Goal: Task Accomplishment & Management: Manage account settings

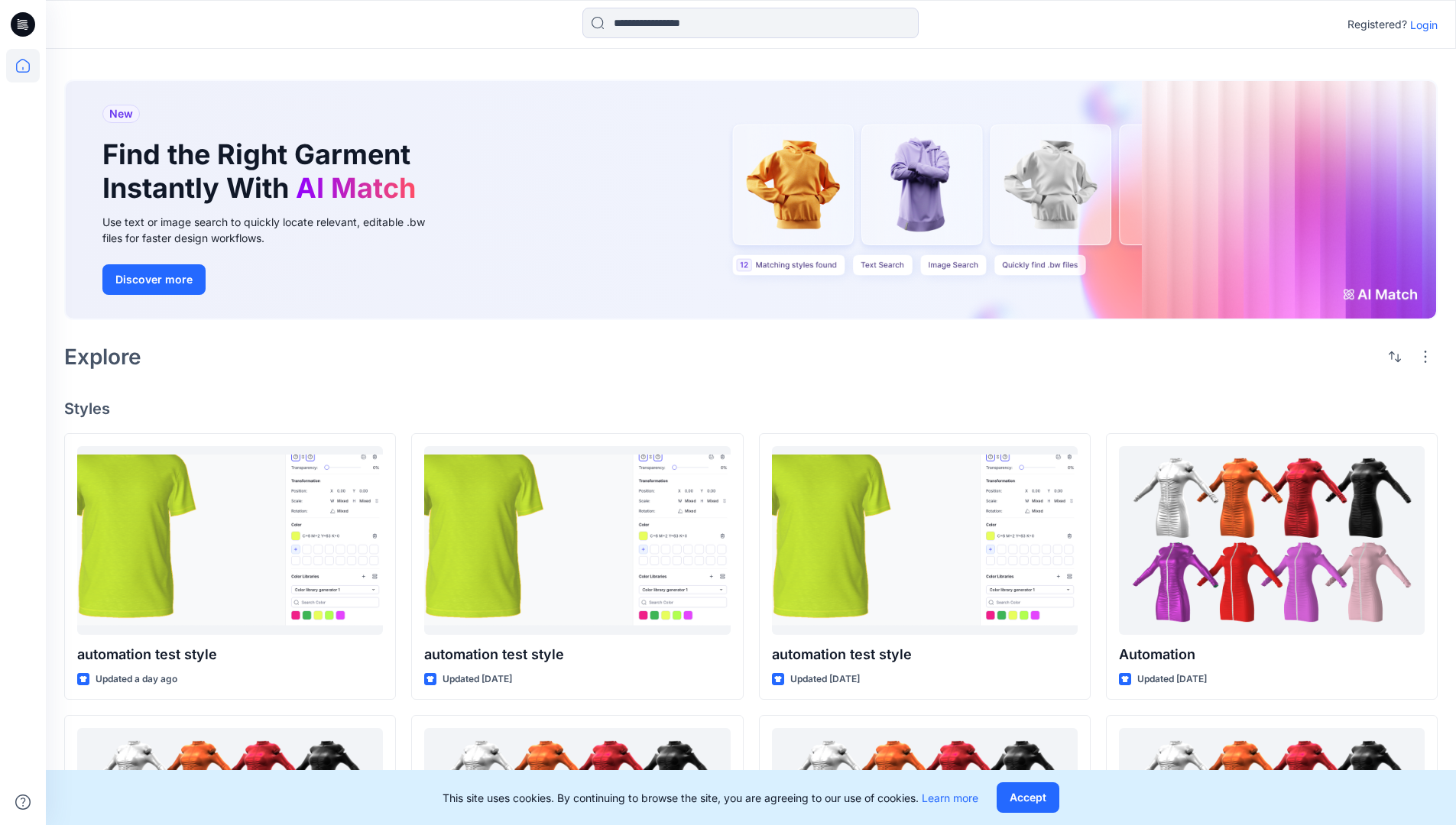
click at [1420, 25] on p "Login" at bounding box center [1423, 25] width 27 height 16
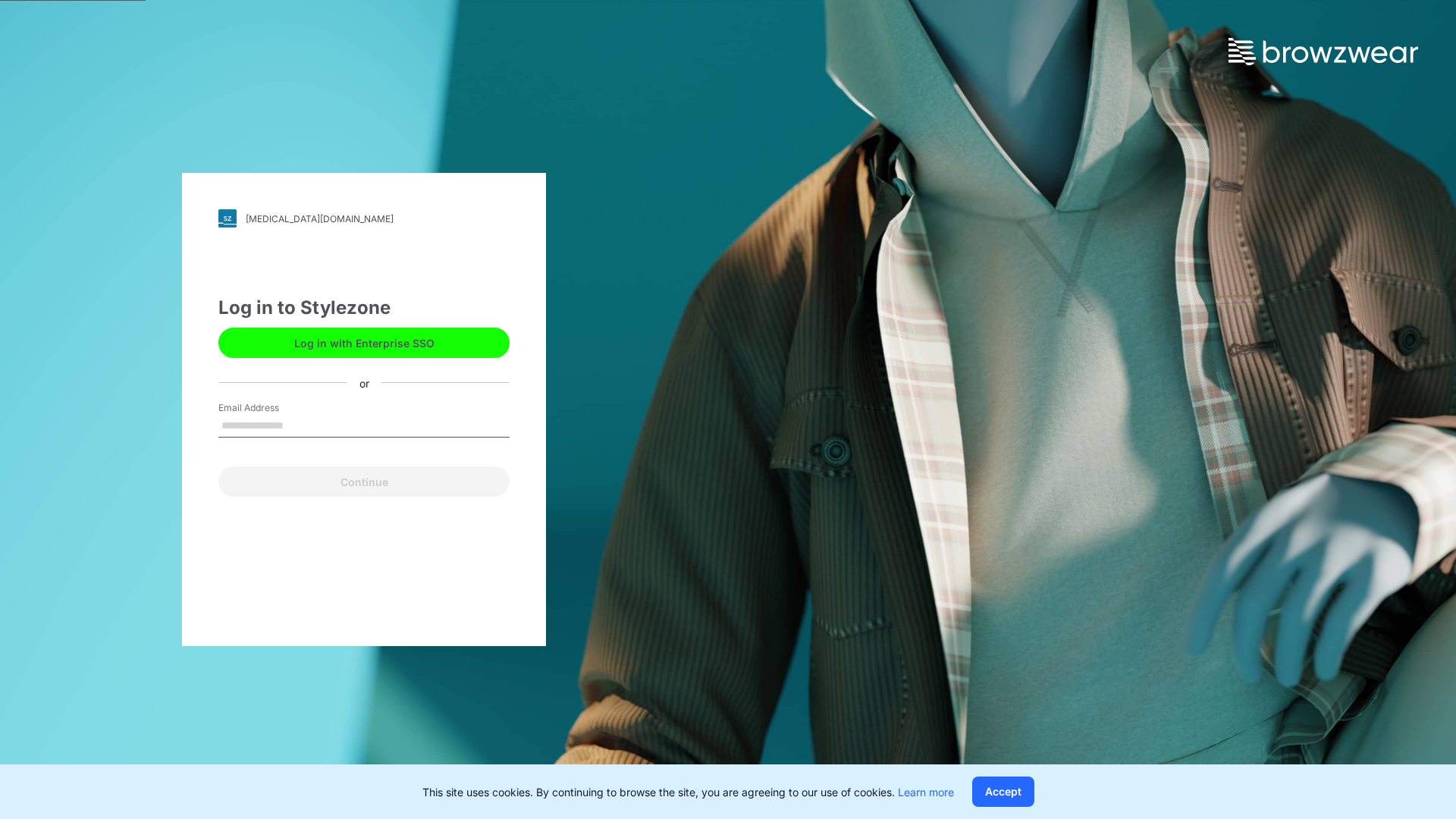
click at [300, 425] on input "Email Address" at bounding box center [363, 426] width 291 height 23
type input "**********"
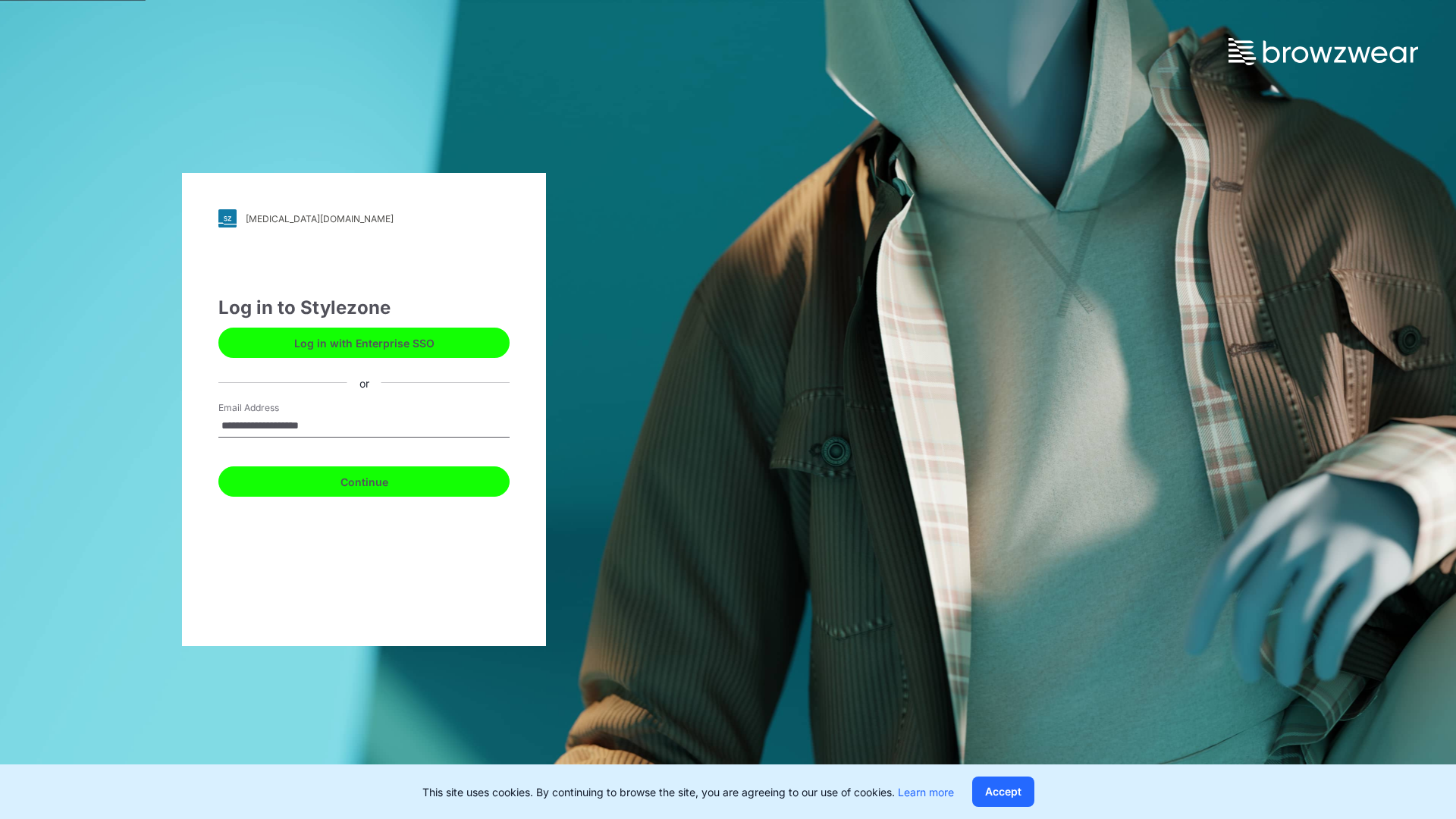
click at [381, 479] on button "Continue" at bounding box center [363, 482] width 291 height 30
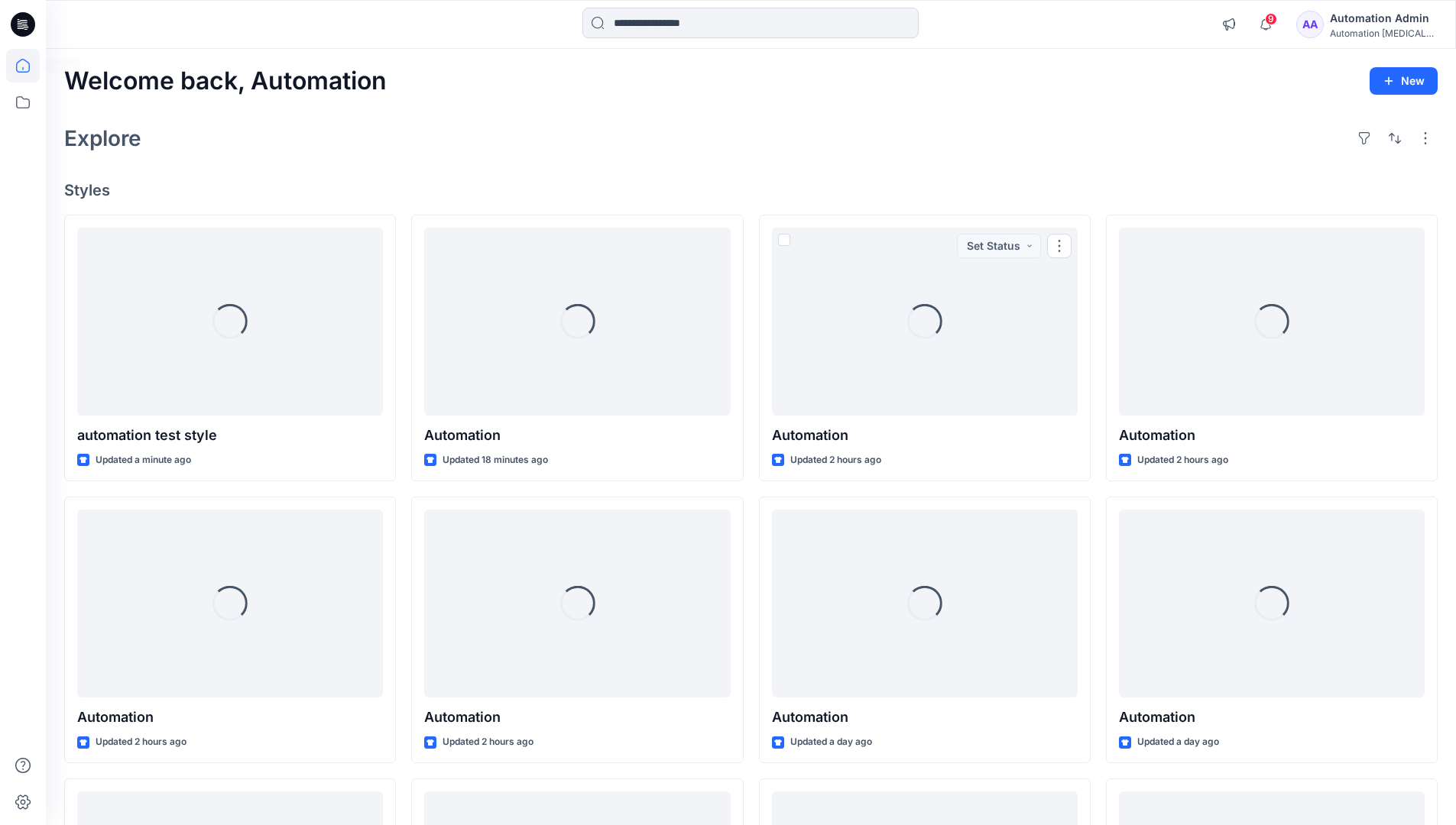
click at [29, 66] on icon at bounding box center [22, 66] width 14 height 14
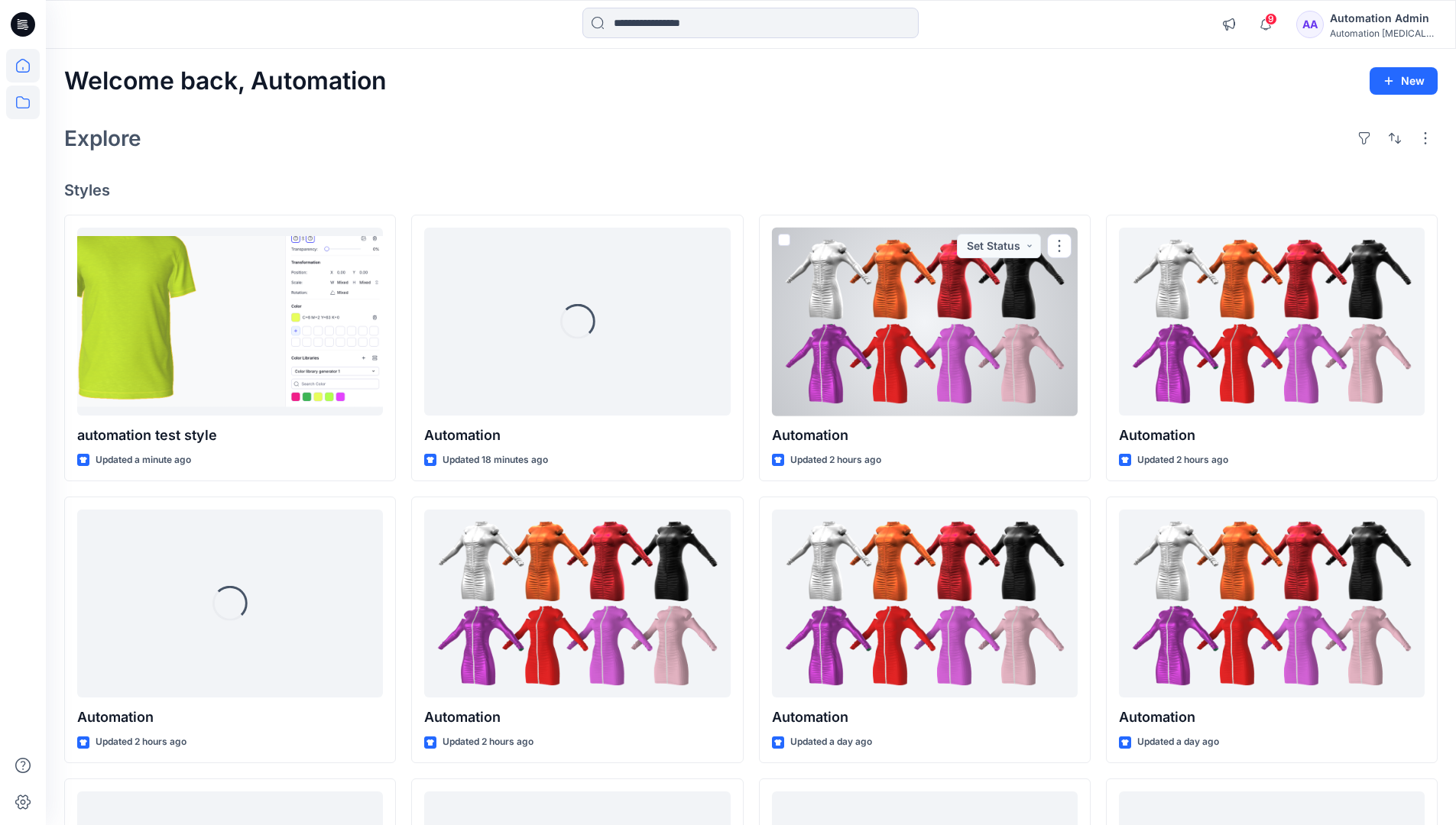
click at [25, 105] on icon at bounding box center [23, 102] width 34 height 34
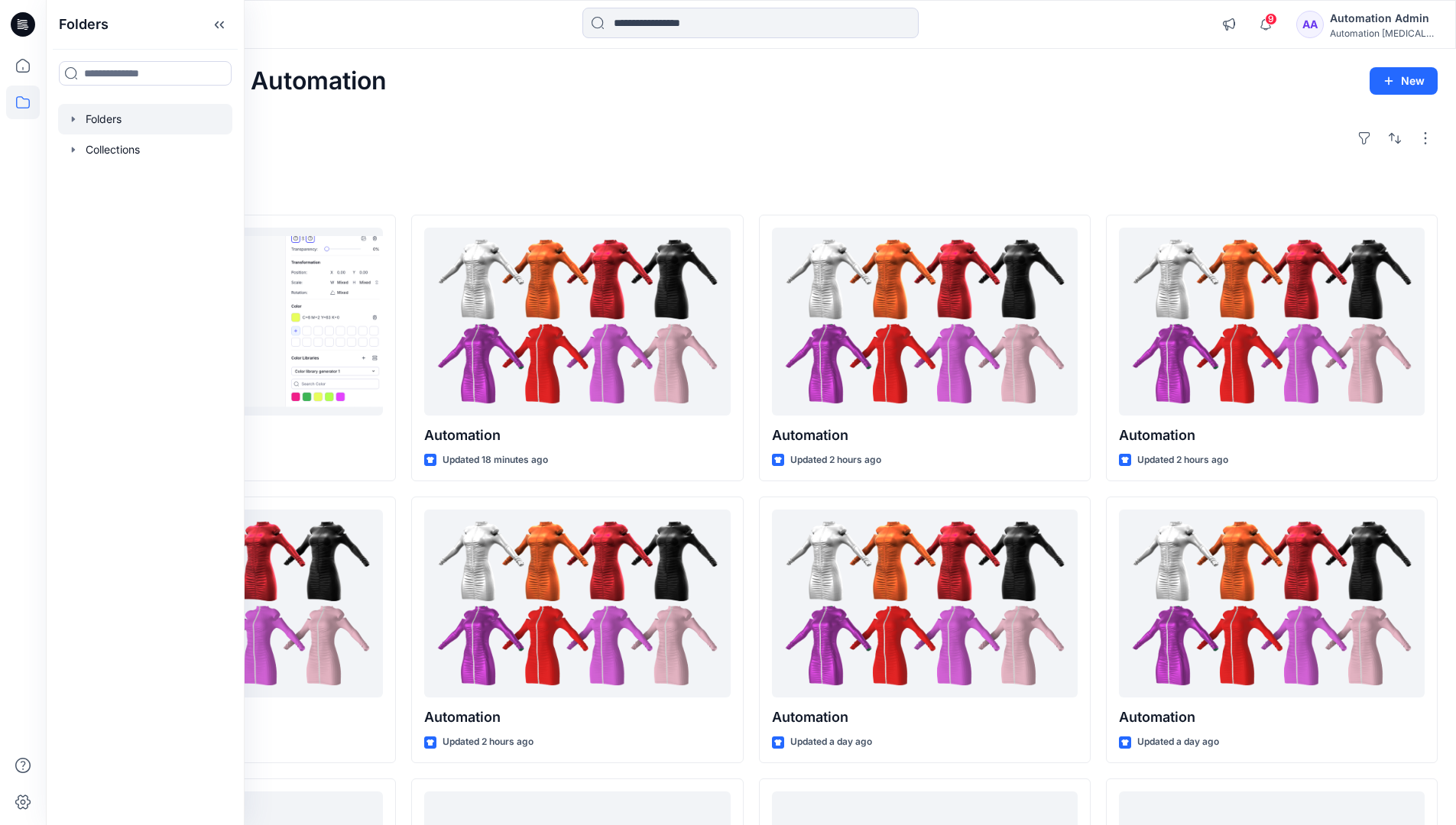
click at [110, 113] on div at bounding box center [146, 119] width 174 height 30
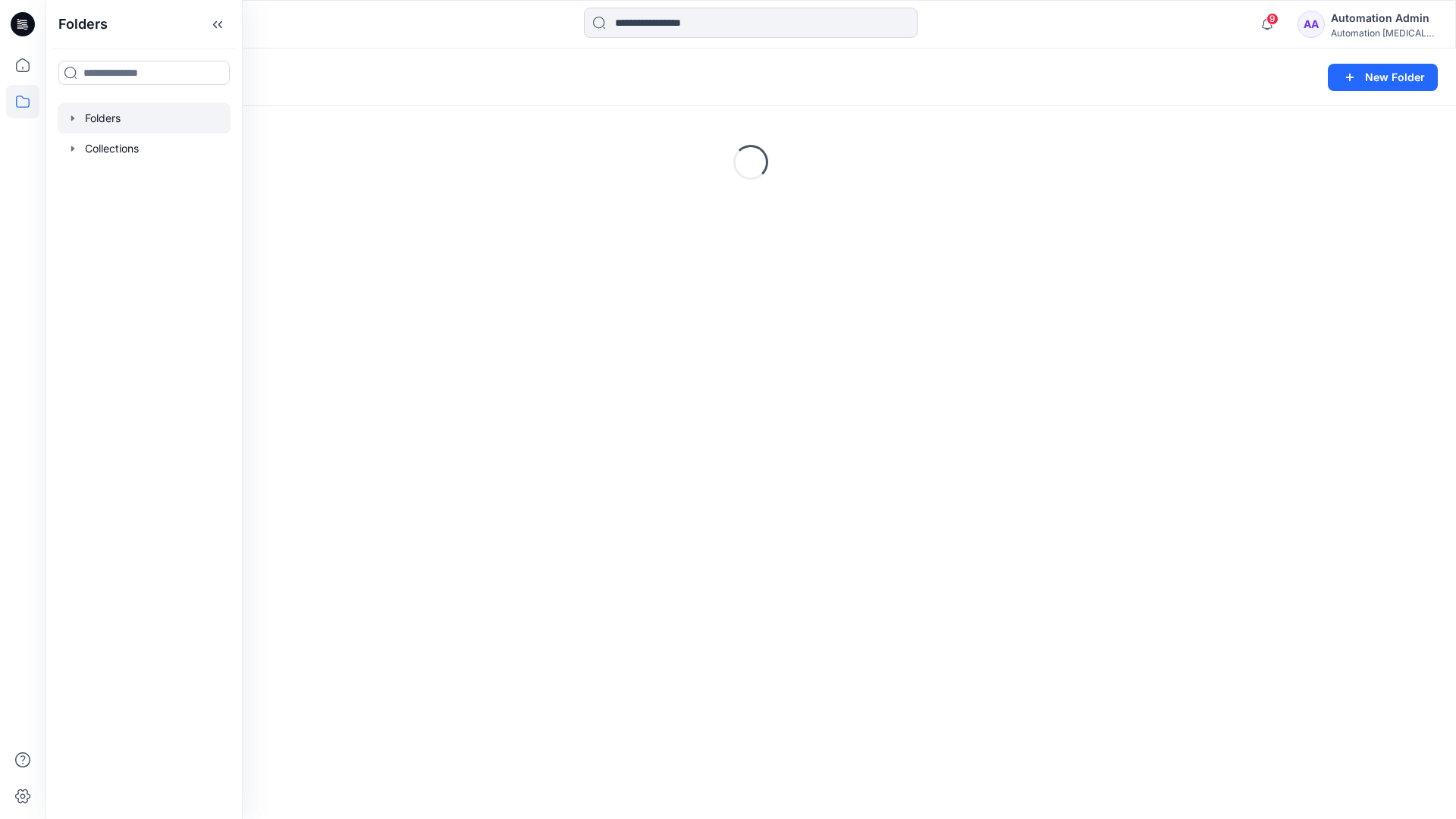
click at [403, 348] on div "Folders New Folder Loading..." at bounding box center [751, 433] width 1411 height 771
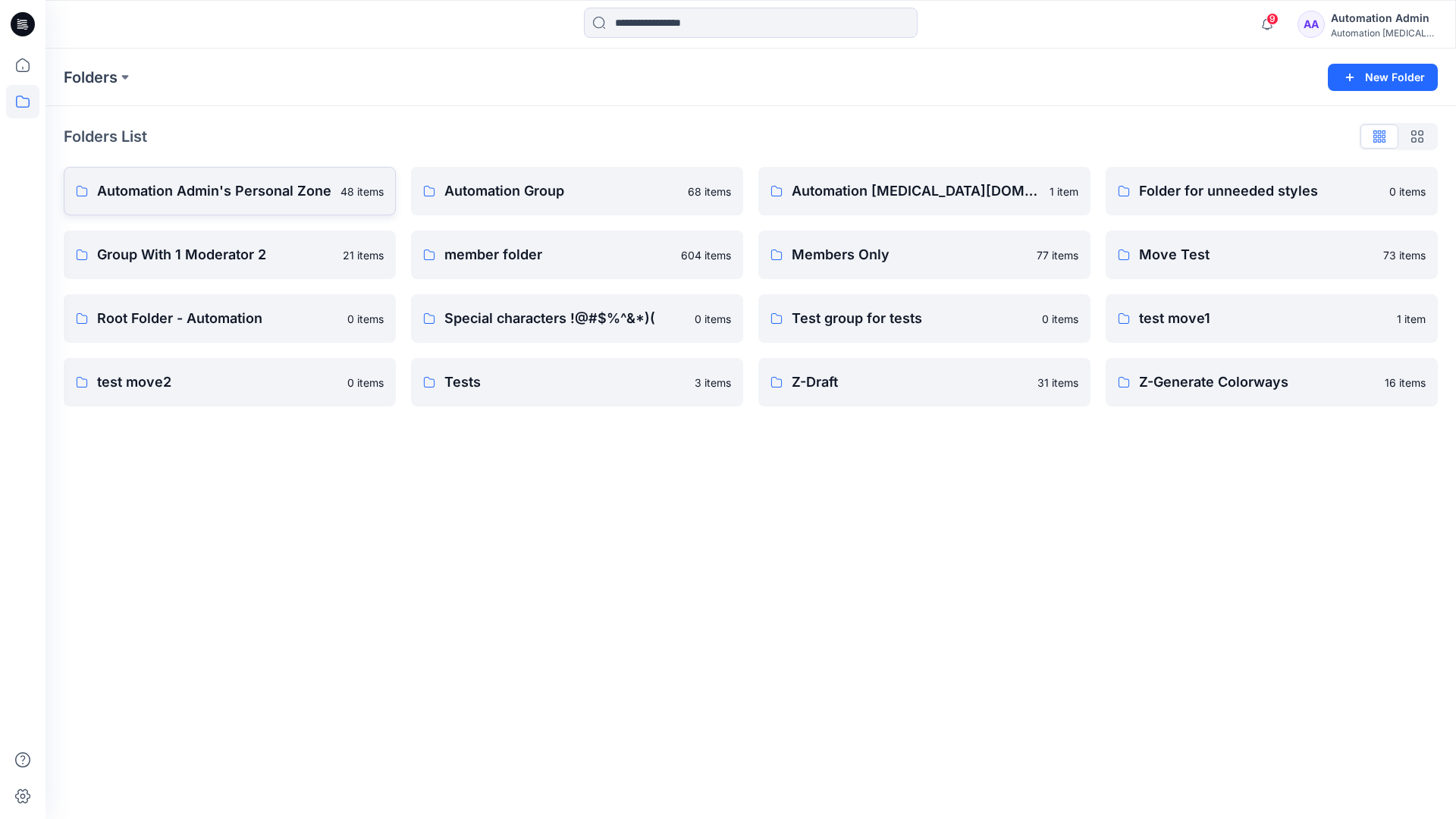
click at [261, 188] on p "Automation Admin's Personal Zone" at bounding box center [213, 190] width 234 height 21
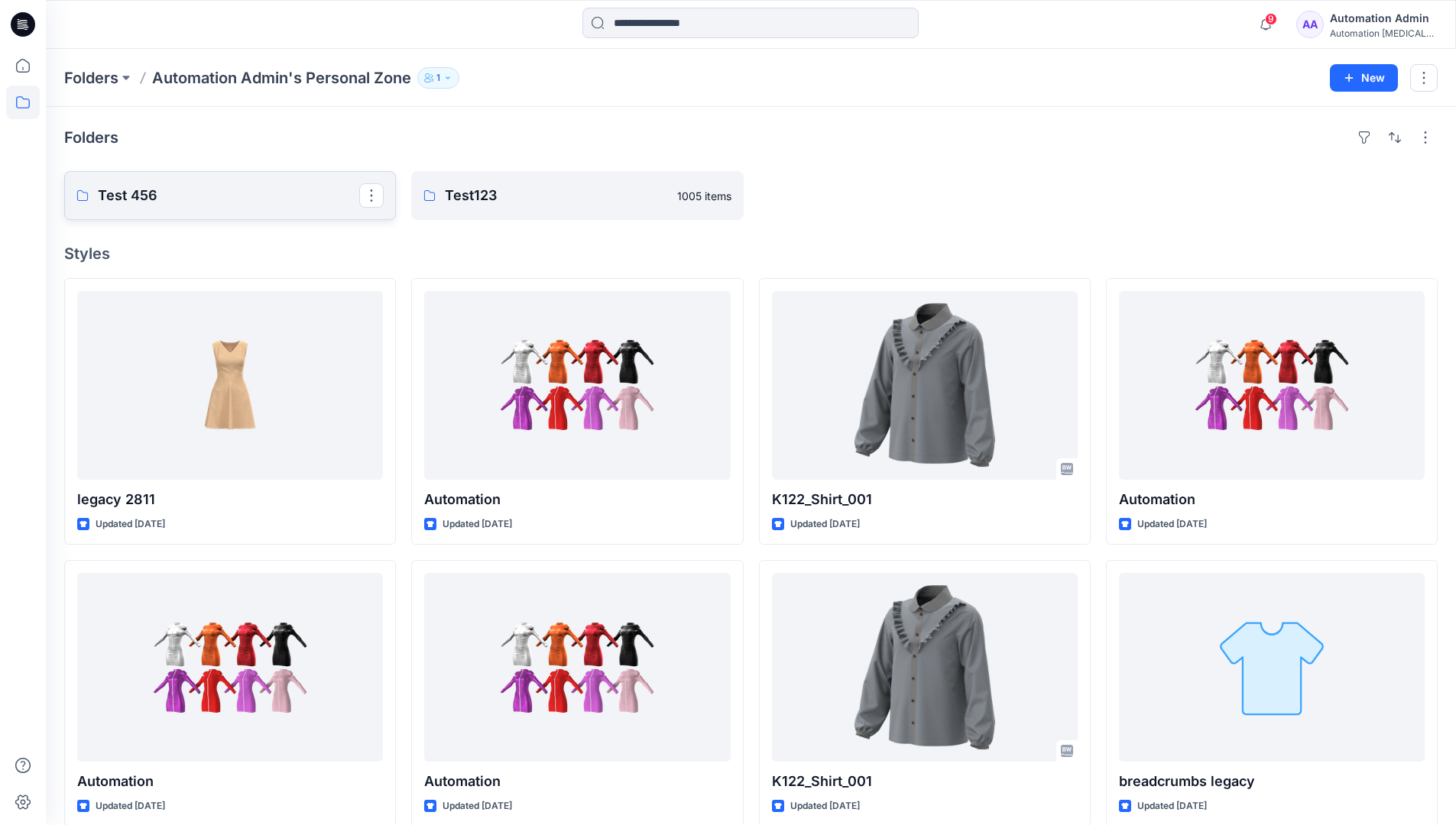
click at [144, 194] on p "Test 456" at bounding box center [228, 195] width 261 height 22
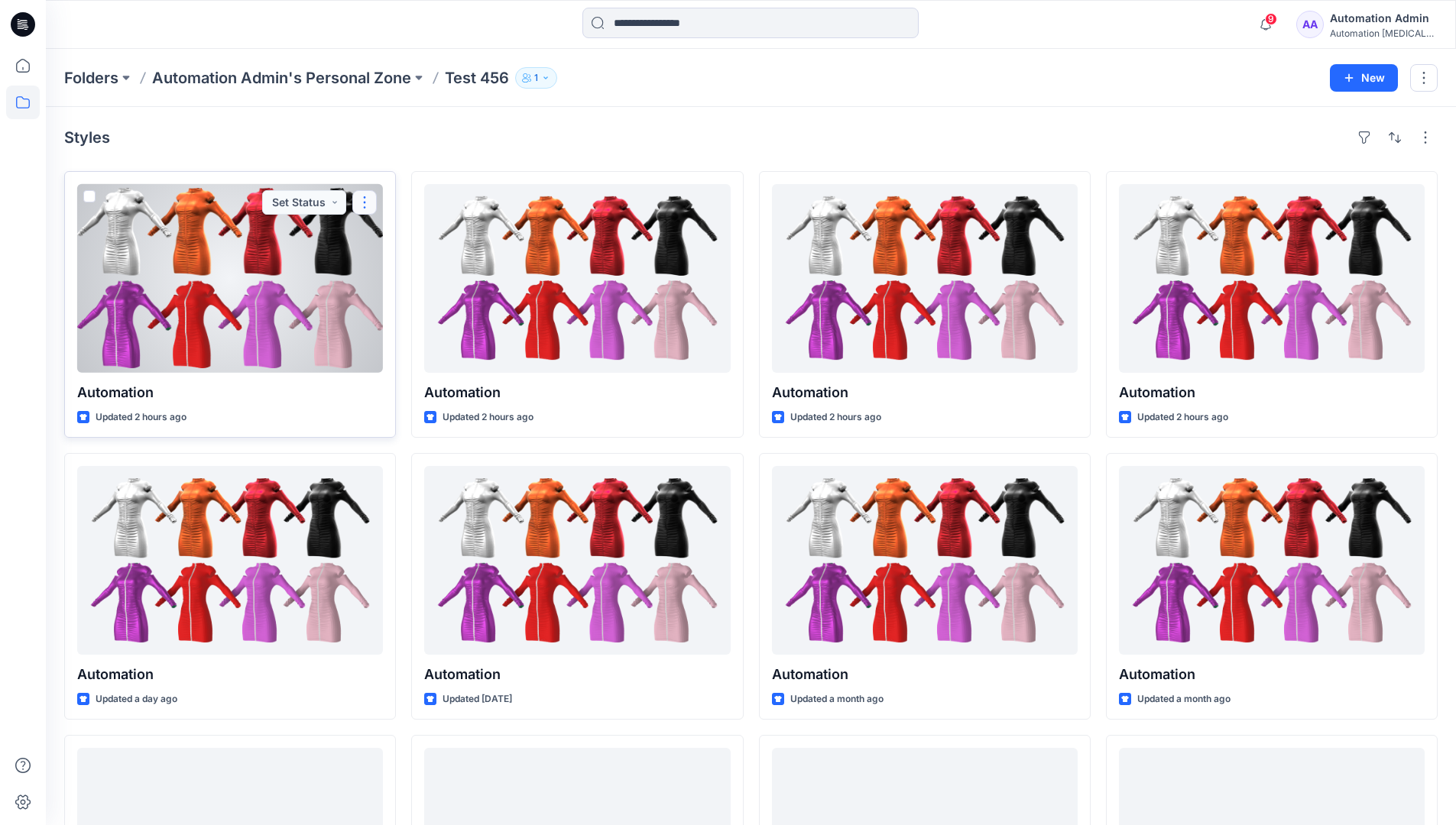
click at [365, 199] on button "button" at bounding box center [365, 202] width 25 height 25
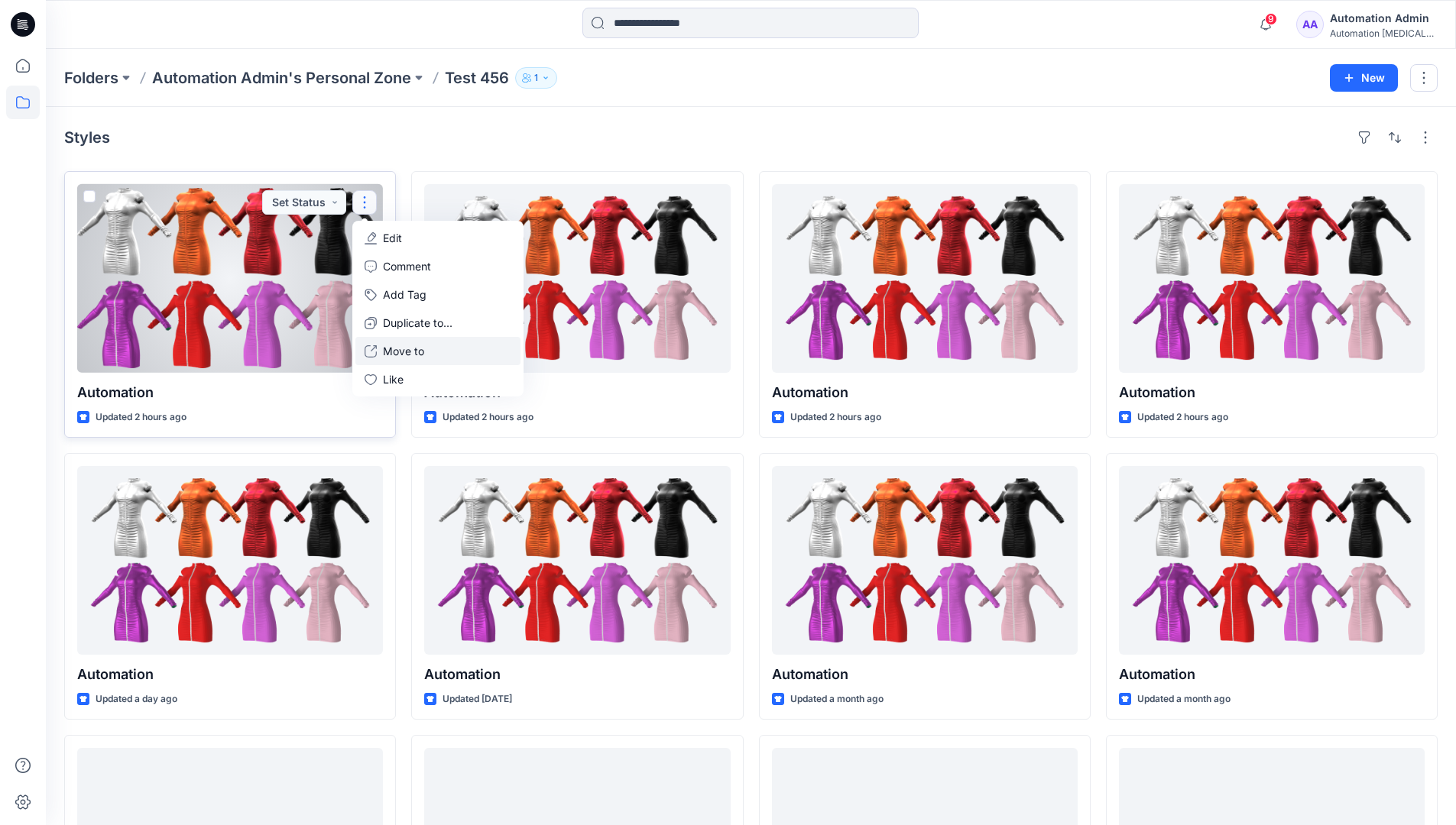
click at [409, 356] on p "Move to" at bounding box center [404, 351] width 42 height 16
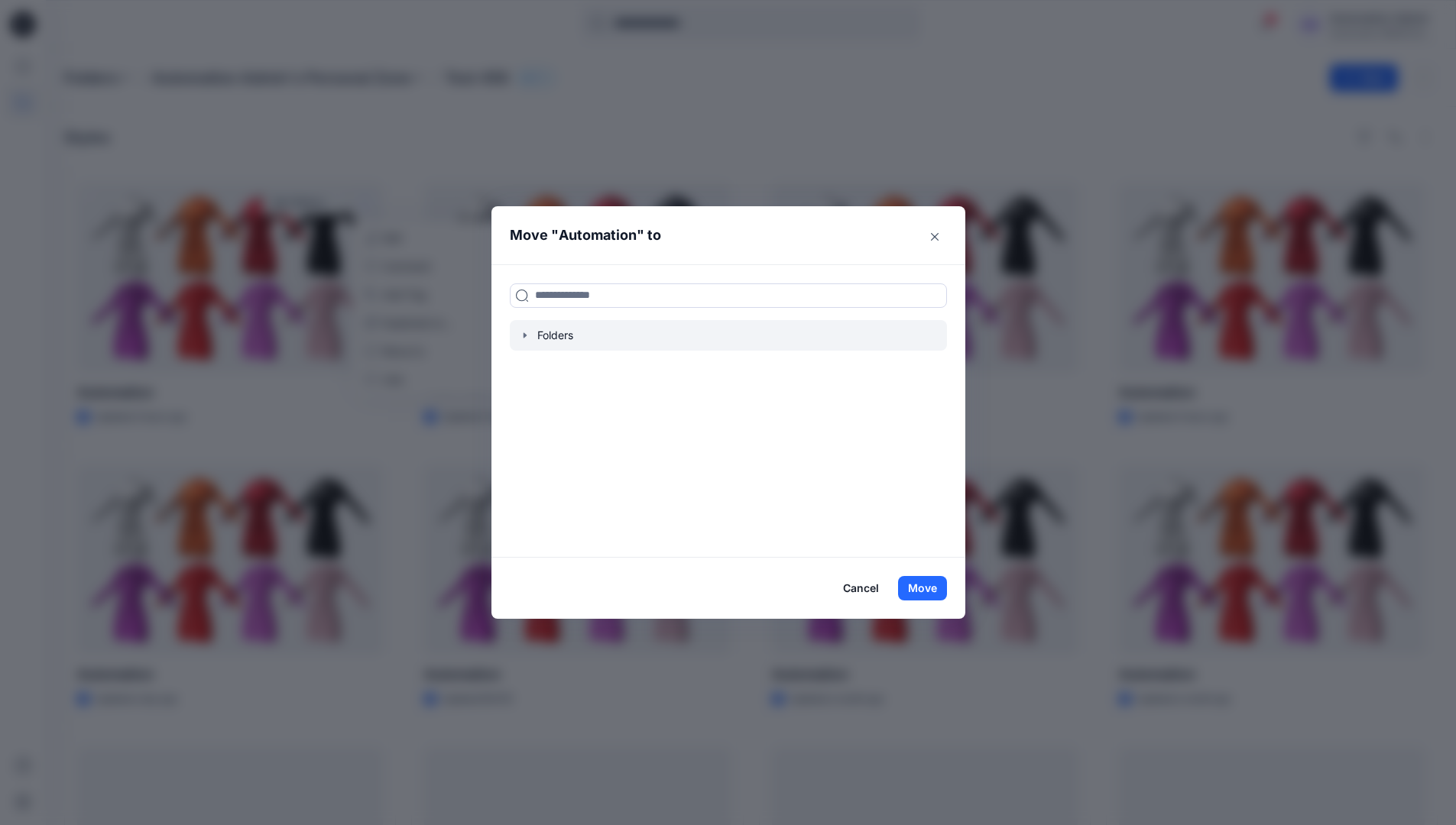
click at [526, 336] on icon "button" at bounding box center [525, 335] width 3 height 6
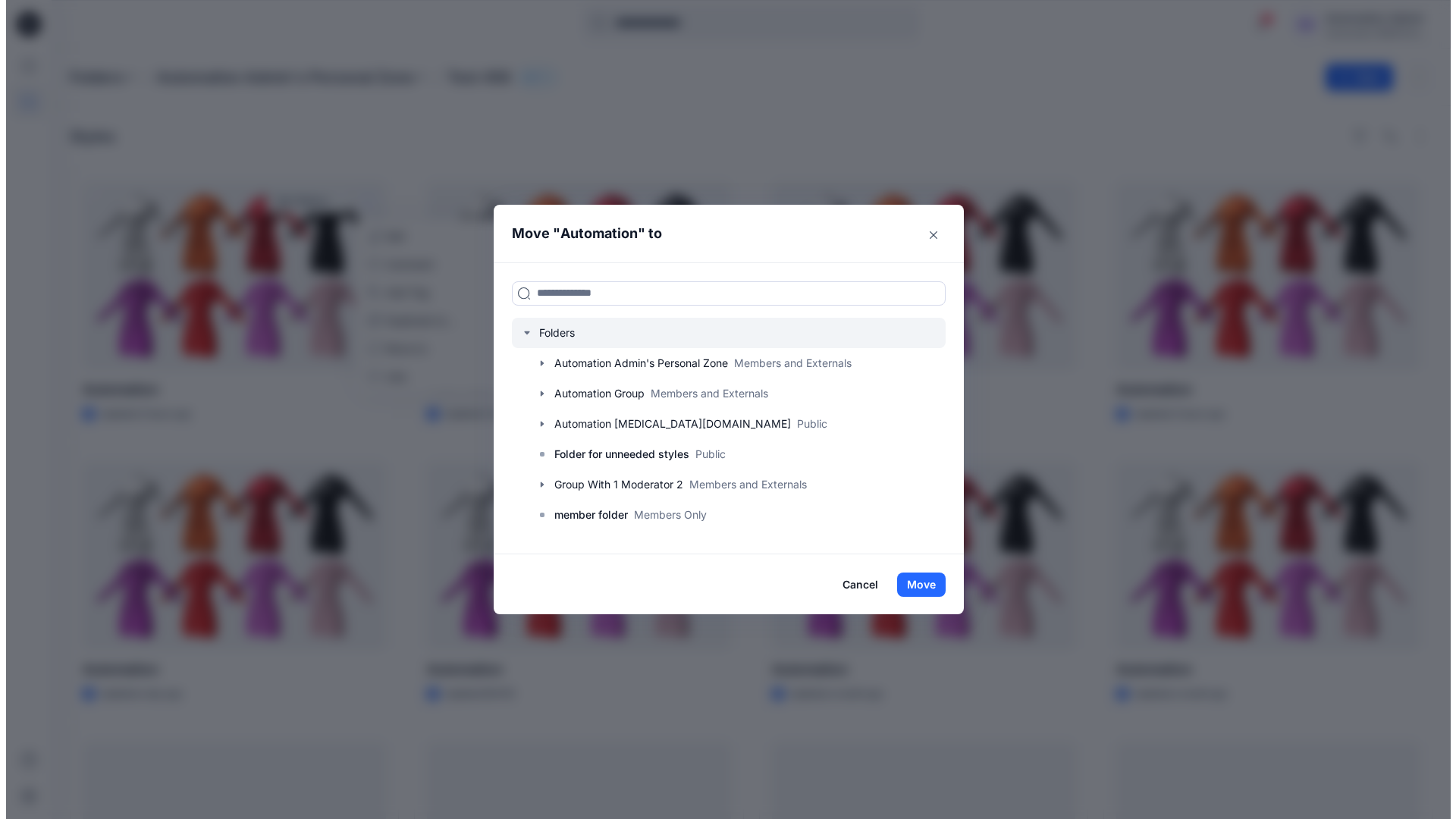
scroll to position [149, 0]
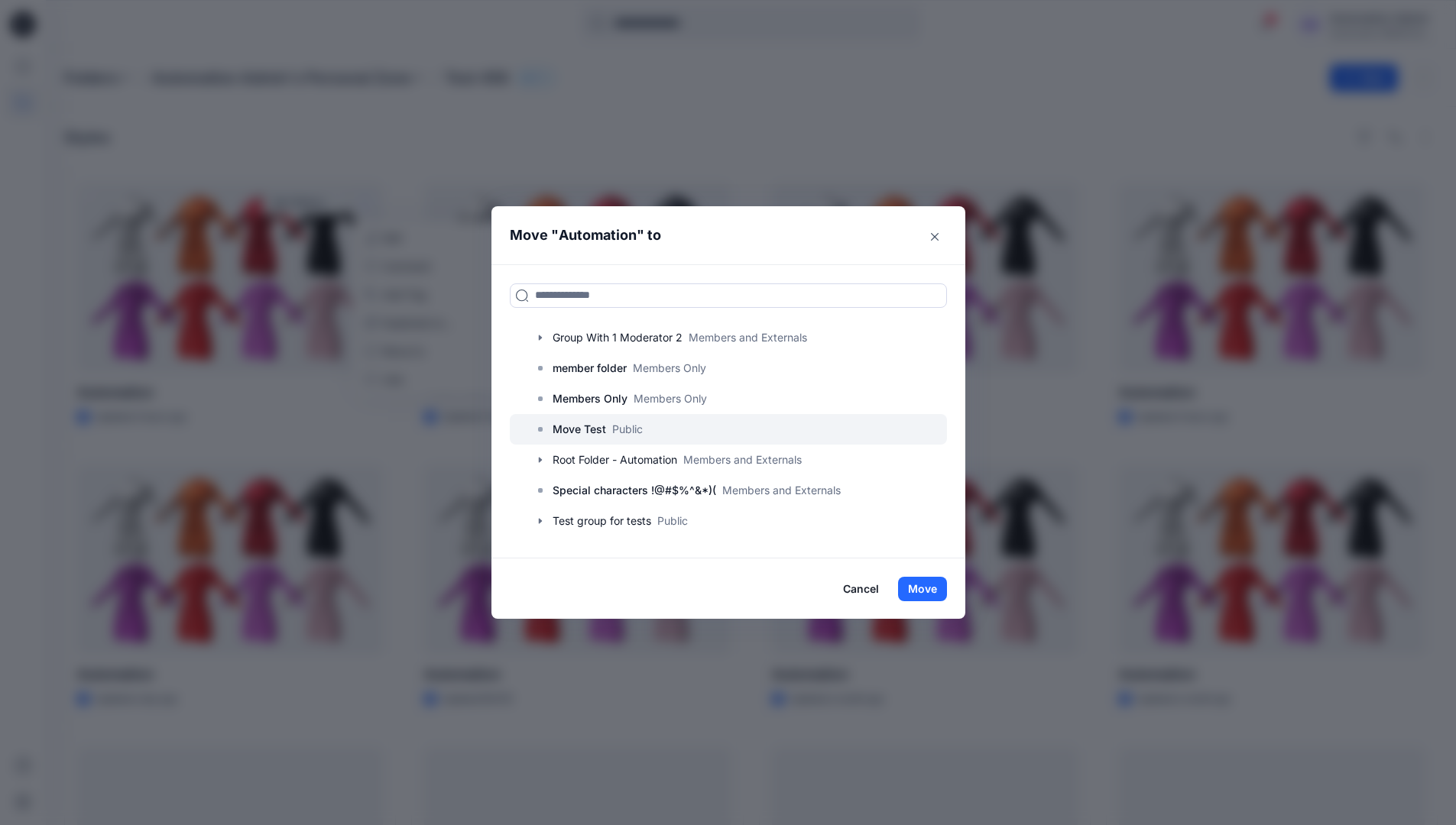
click at [593, 428] on p "Move Test" at bounding box center [579, 429] width 54 height 18
click at [928, 584] on button "Move" at bounding box center [922, 589] width 49 height 25
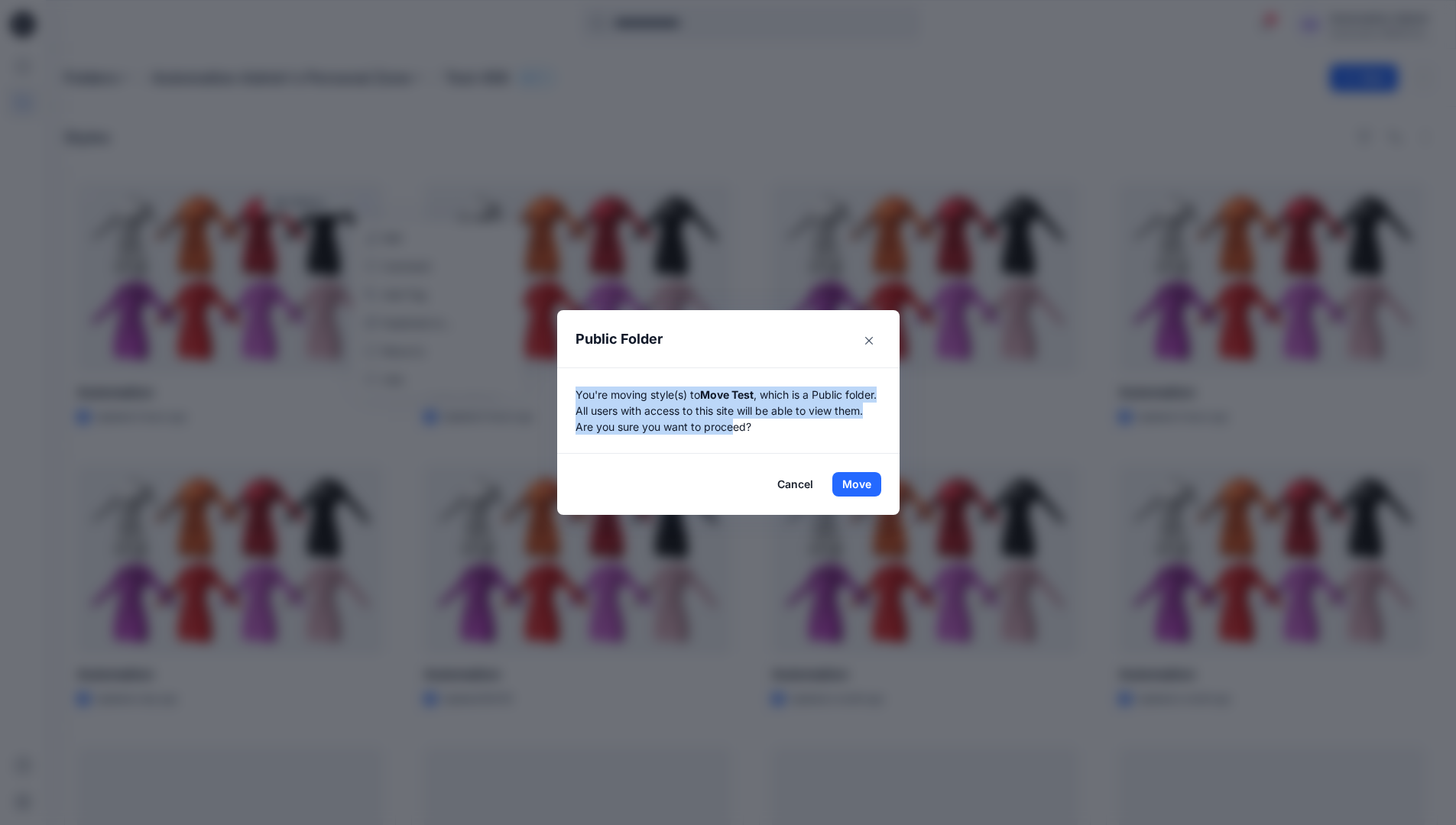
drag, startPoint x: 928, startPoint y: 584, endPoint x: 769, endPoint y: 424, distance: 225.6
click at [769, 424] on p "You're moving style(s) to Move Test , which is a Public folder. All users with …" at bounding box center [728, 411] width 305 height 48
click at [862, 484] on button "Move" at bounding box center [856, 484] width 49 height 25
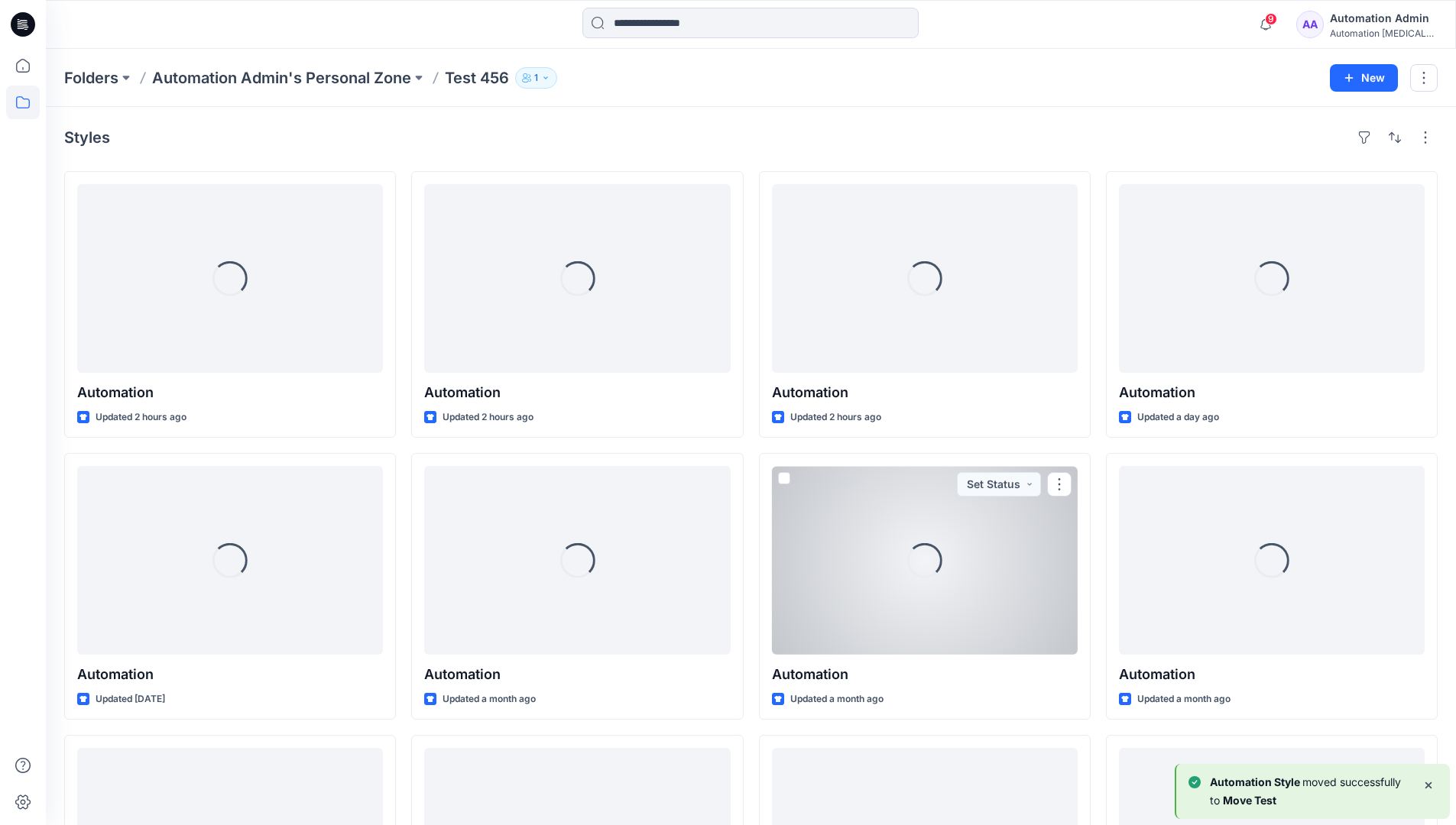
click at [16, 100] on icon at bounding box center [23, 102] width 34 height 34
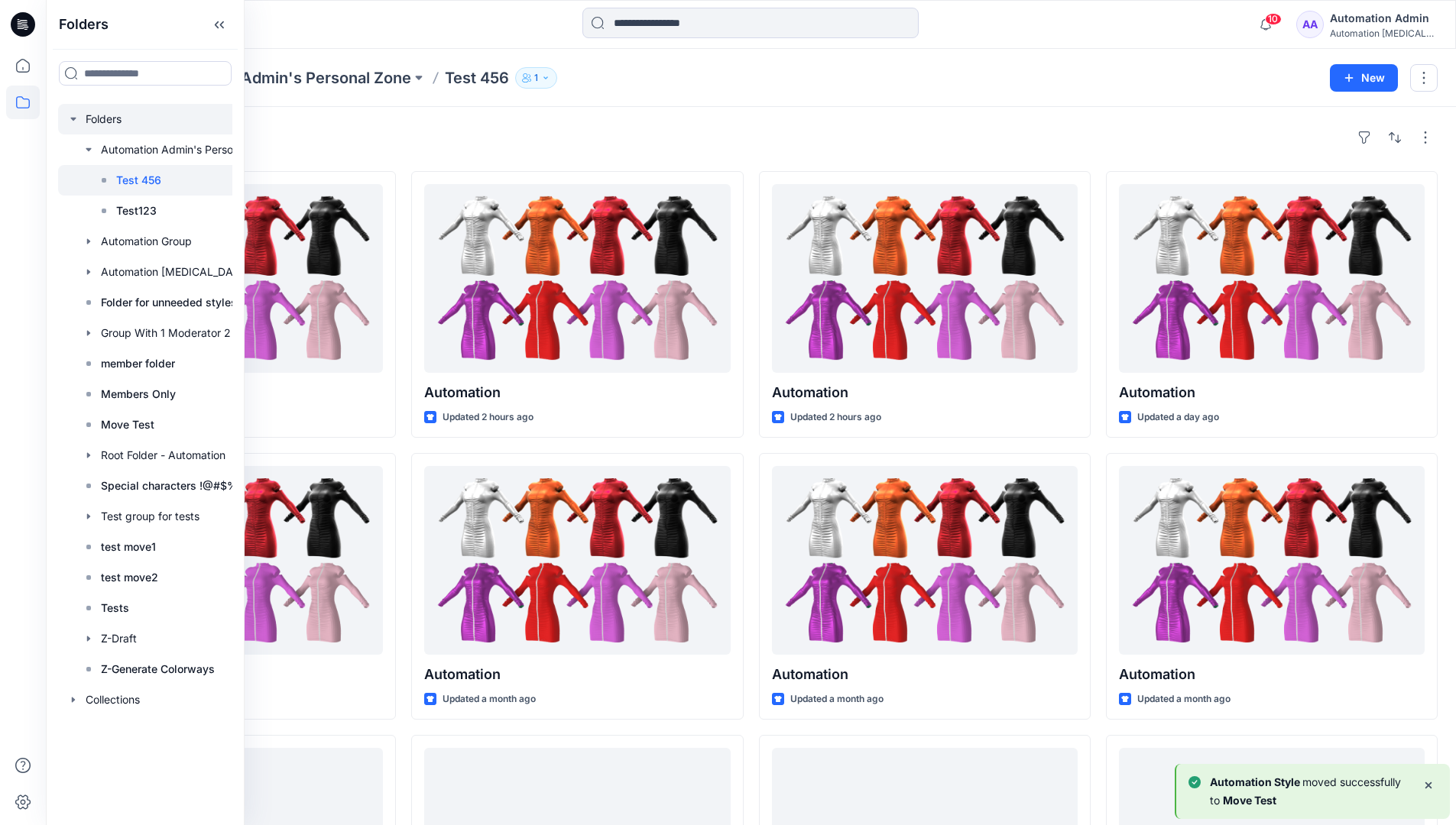
click at [101, 121] on div at bounding box center [166, 119] width 214 height 30
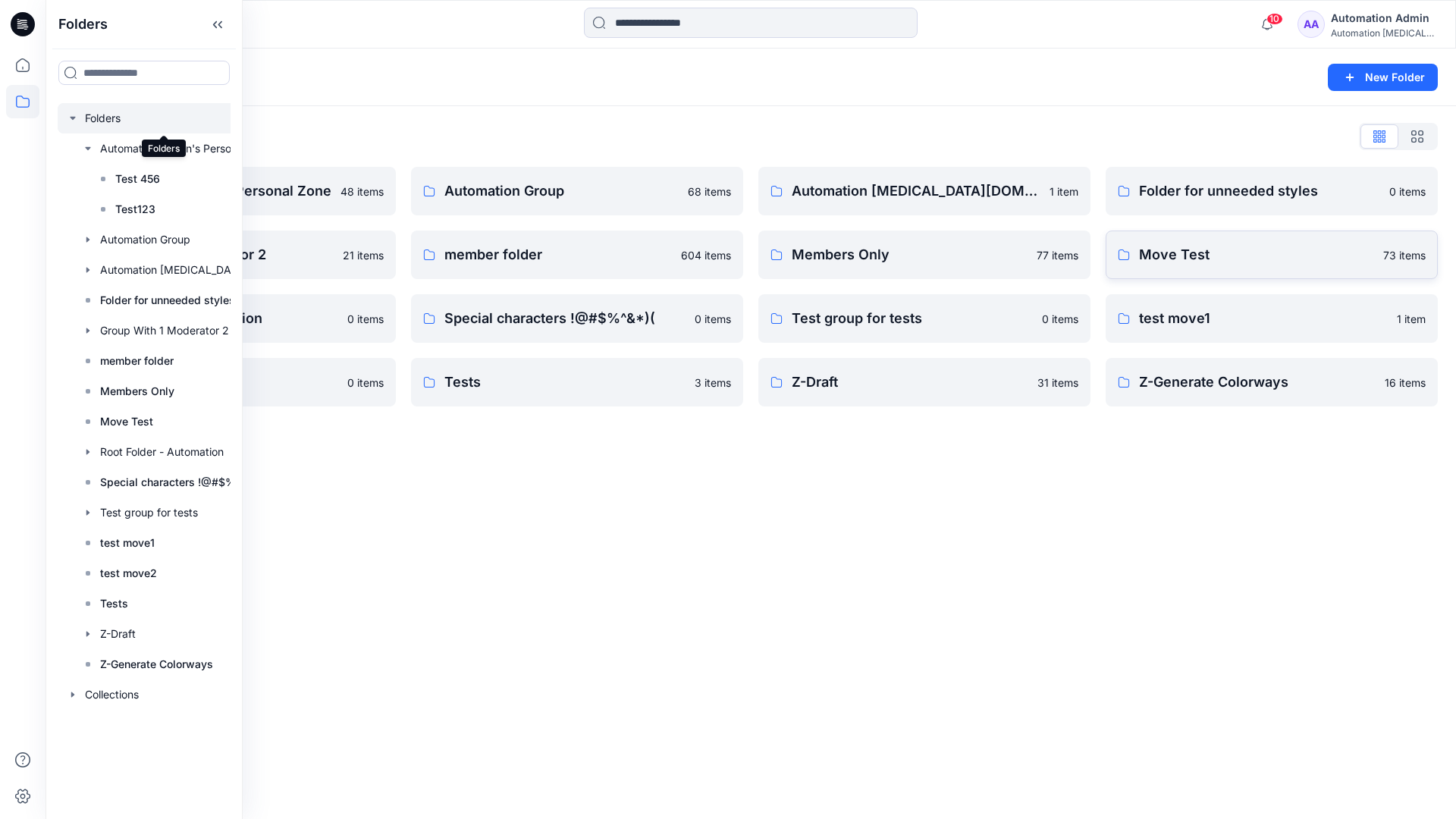
click at [1159, 259] on p "Move Test" at bounding box center [1257, 255] width 235 height 21
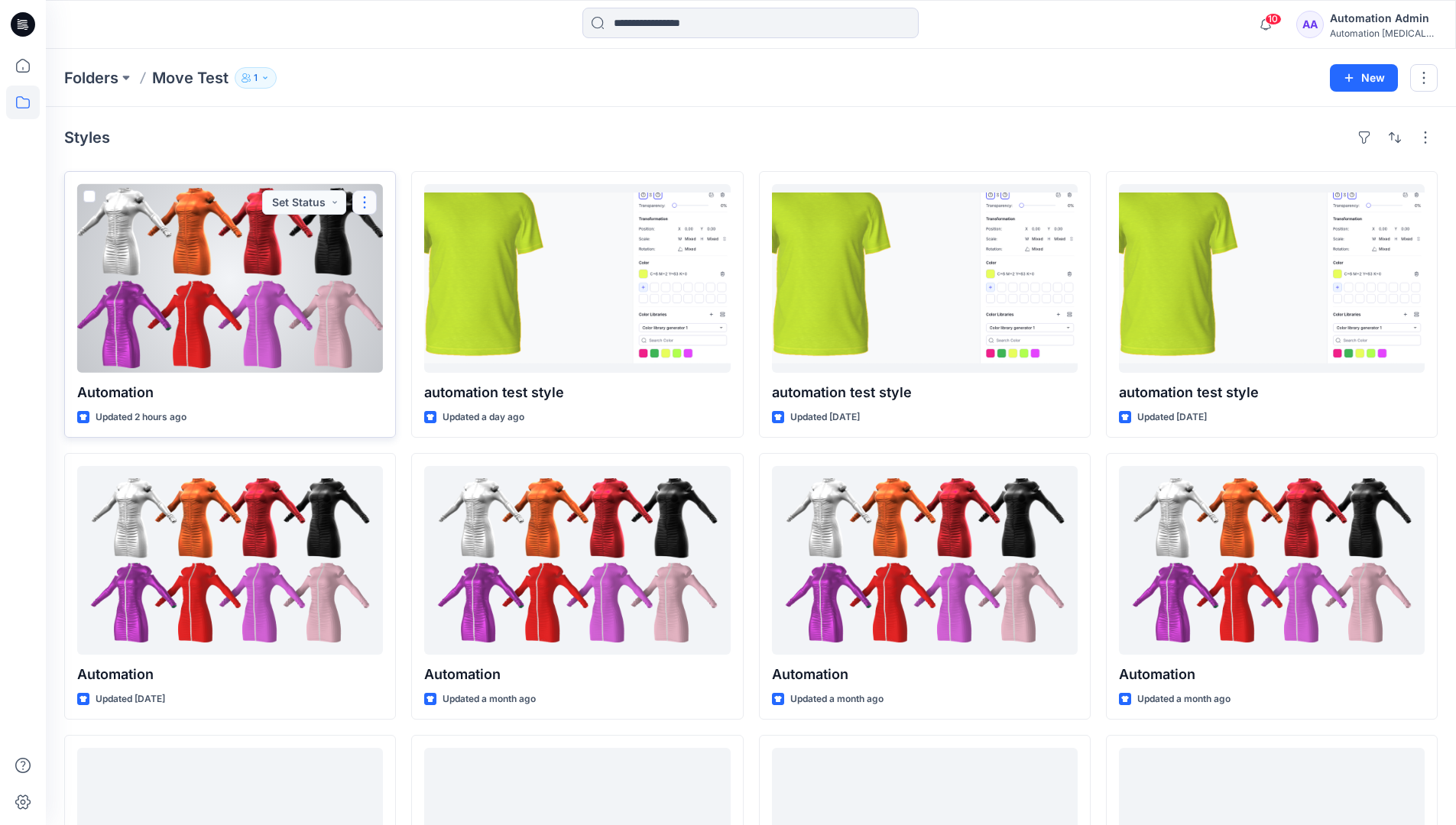
click at [360, 206] on button "button" at bounding box center [365, 202] width 25 height 25
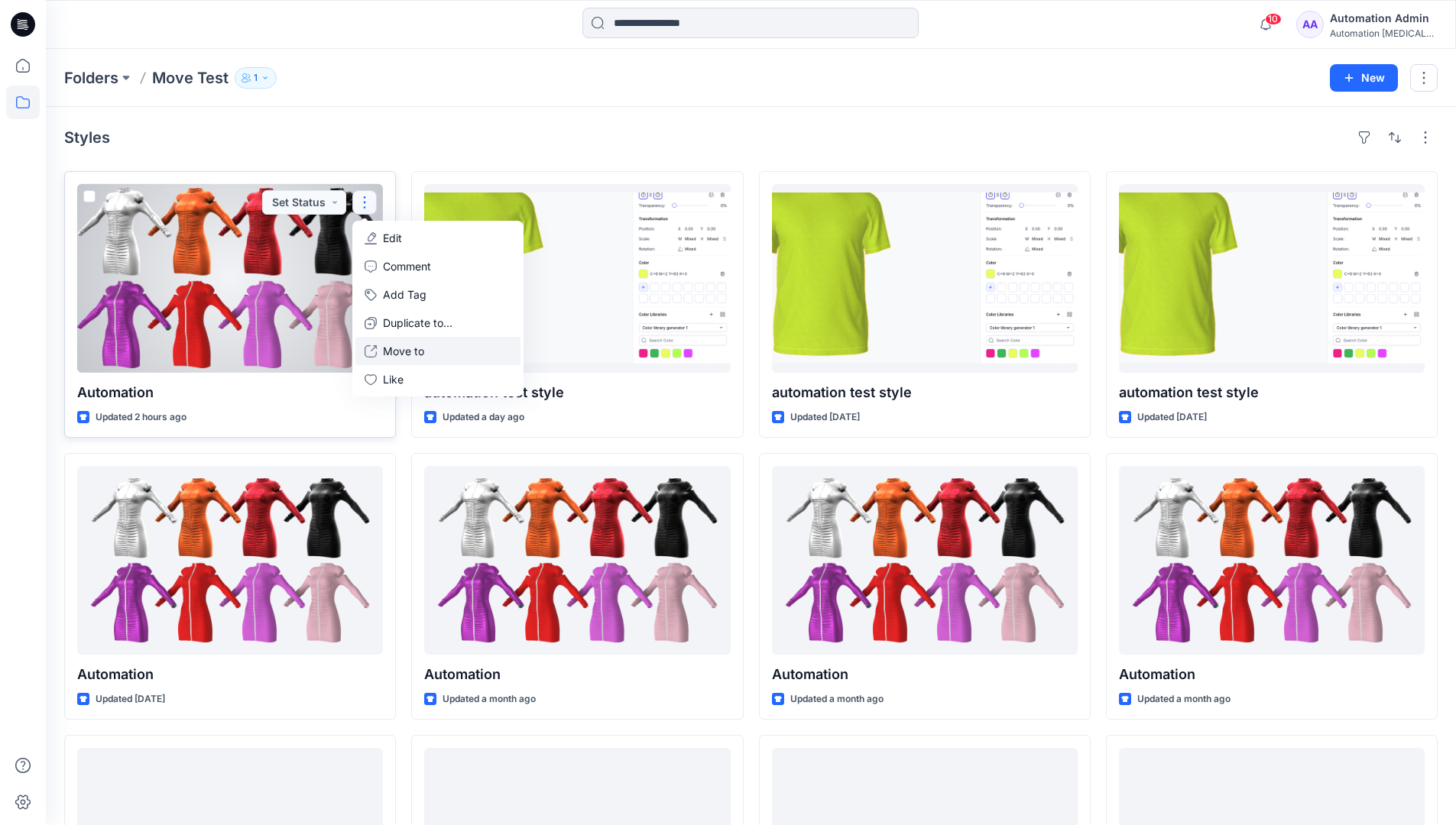
click at [408, 345] on p "Move to" at bounding box center [404, 351] width 42 height 16
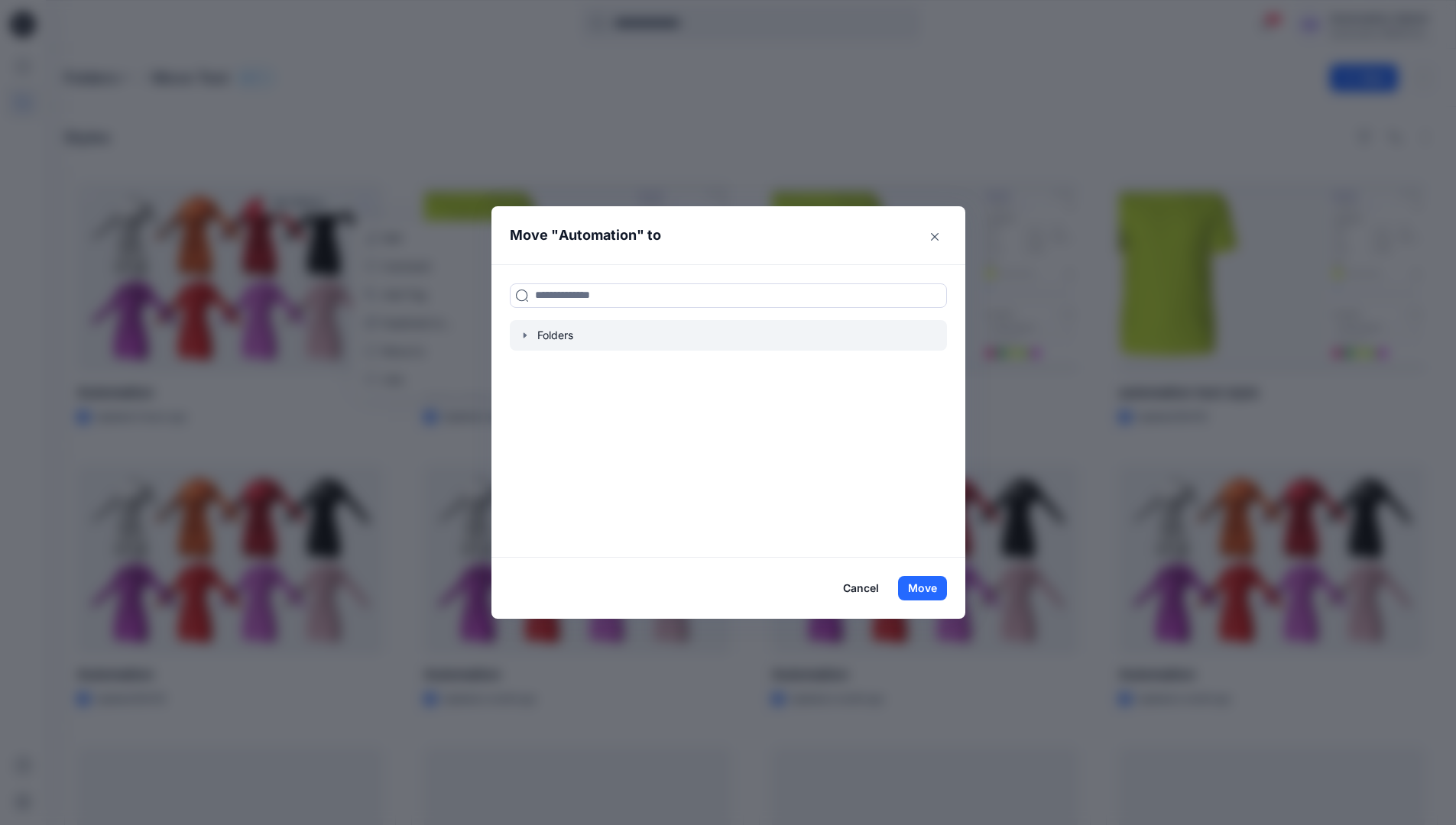
click at [528, 340] on icon "button" at bounding box center [525, 335] width 12 height 12
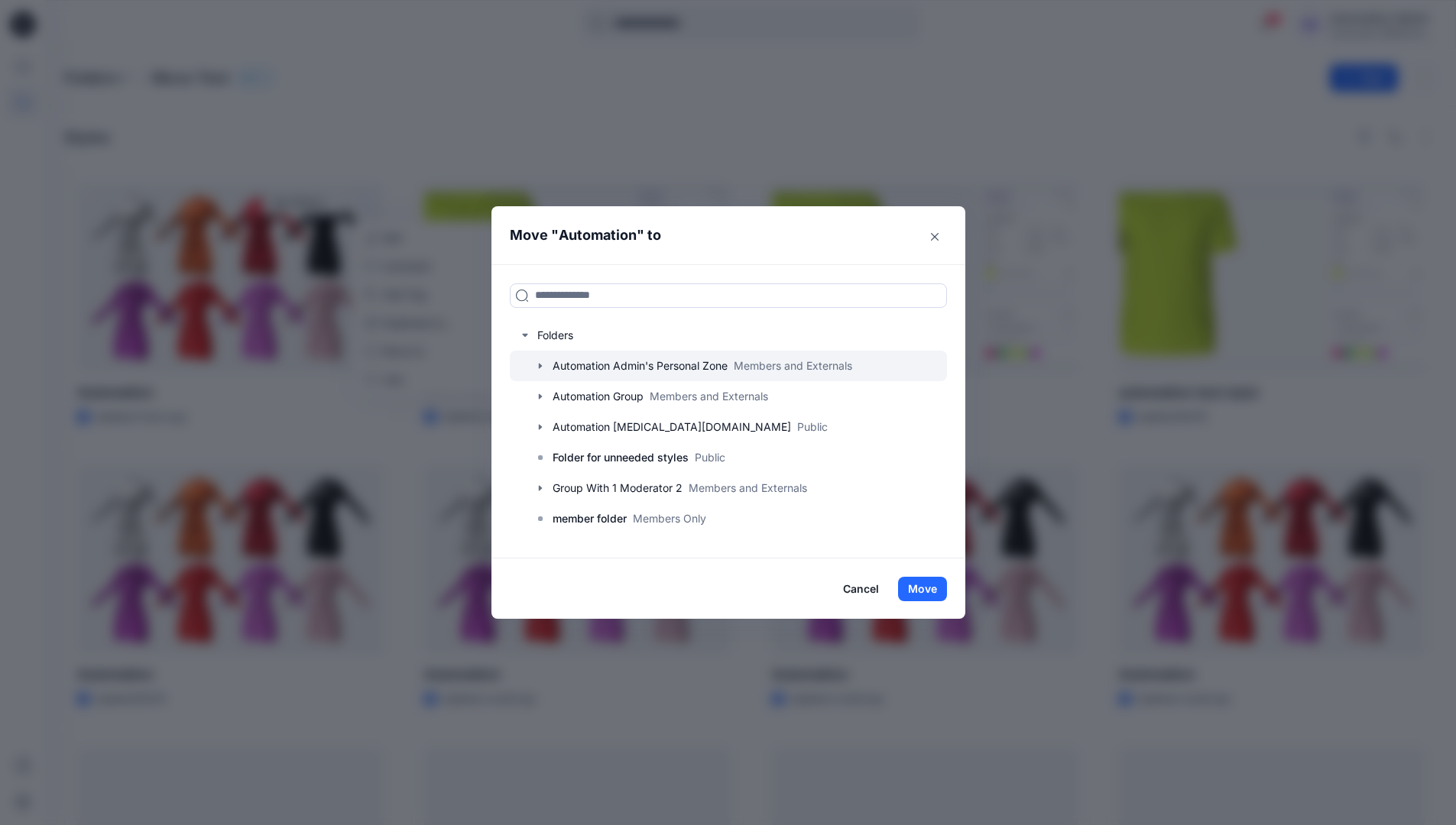
click at [546, 365] on icon "button" at bounding box center [540, 365] width 12 height 12
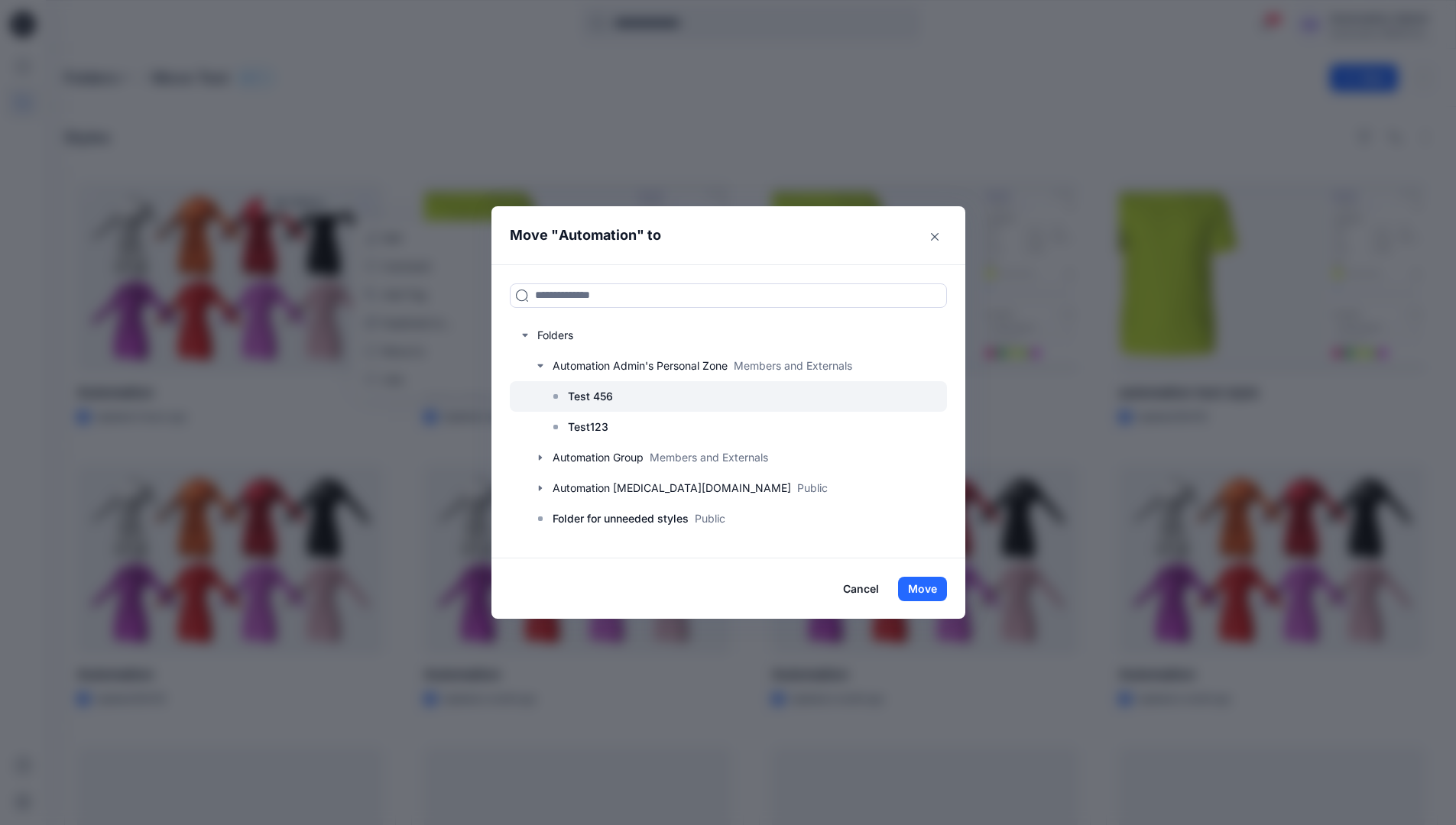
click at [587, 393] on p "Test 456" at bounding box center [590, 397] width 45 height 18
click at [932, 592] on button "Move" at bounding box center [922, 589] width 49 height 25
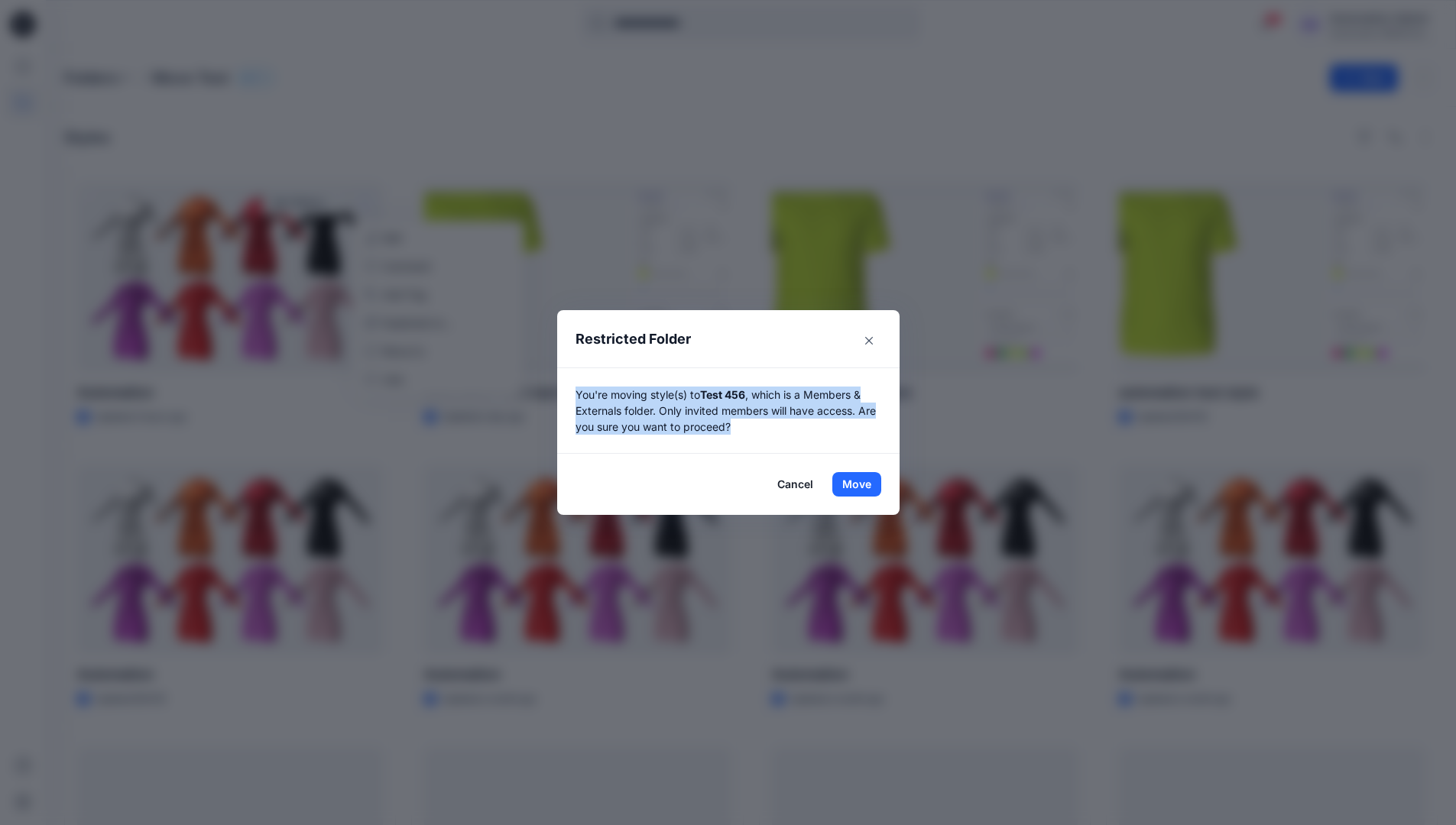
drag, startPoint x: 932, startPoint y: 592, endPoint x: 748, endPoint y: 432, distance: 243.8
click at [748, 432] on p "You're moving style(s) to Test 456 , which is a Members & Externals folder. Onl…" at bounding box center [728, 411] width 305 height 48
click at [862, 484] on button "Move" at bounding box center [856, 484] width 49 height 25
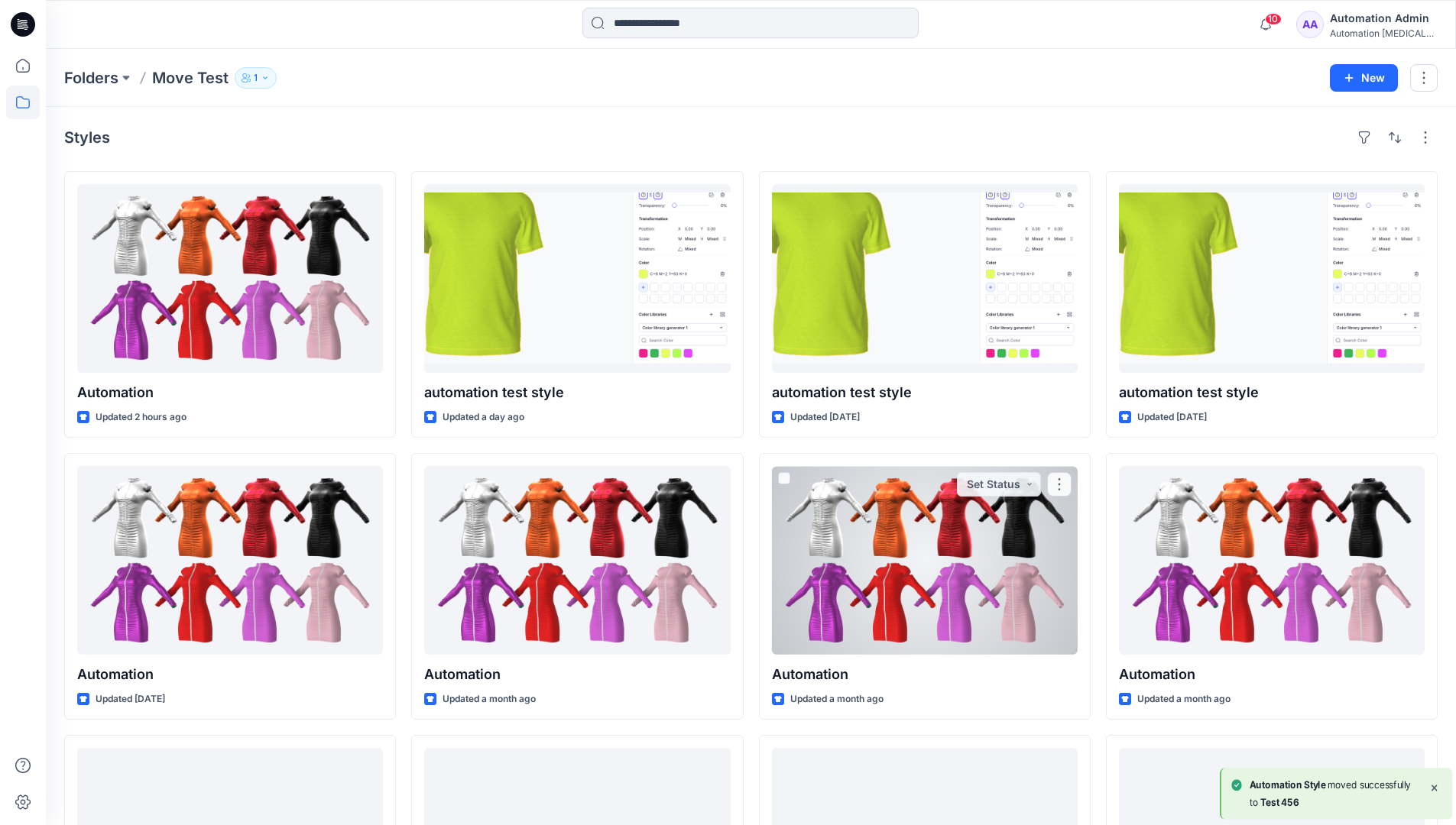
click at [1373, 21] on div "Automation Admin" at bounding box center [1383, 18] width 107 height 18
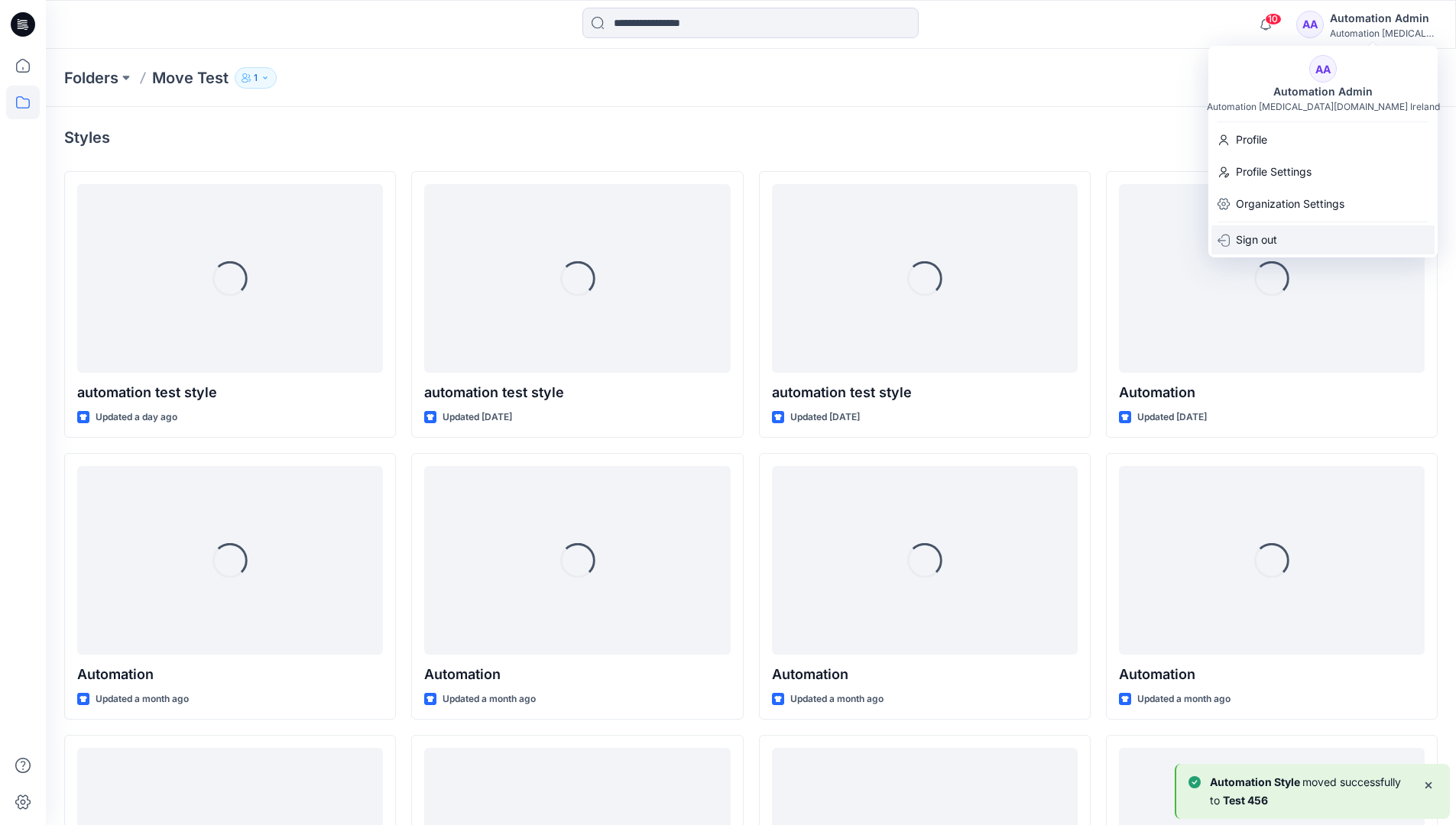
click at [1275, 234] on p "Sign out" at bounding box center [1257, 240] width 42 height 29
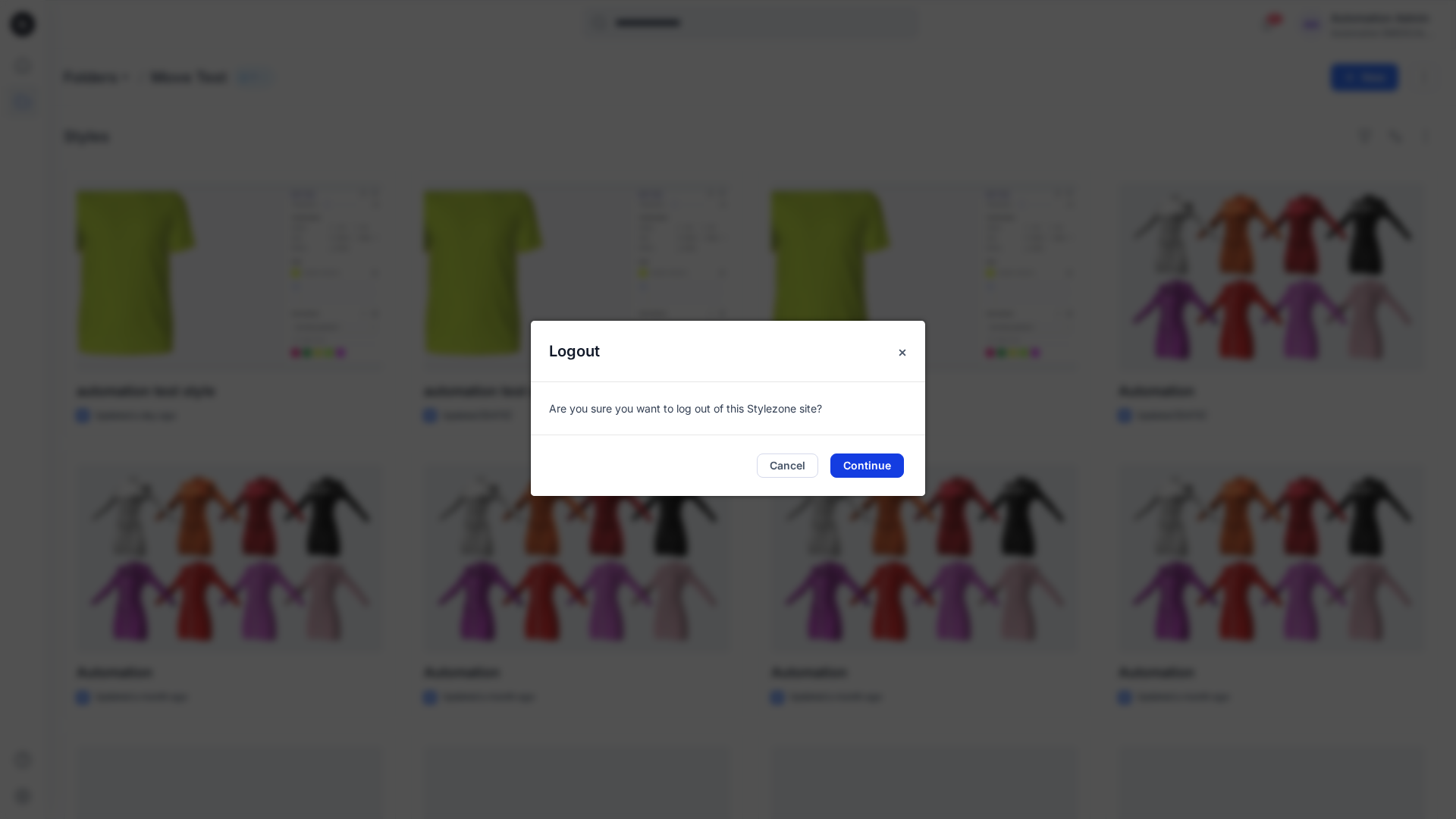
click at [897, 454] on button "Continue" at bounding box center [867, 466] width 74 height 25
